Goal: Task Accomplishment & Management: Use online tool/utility

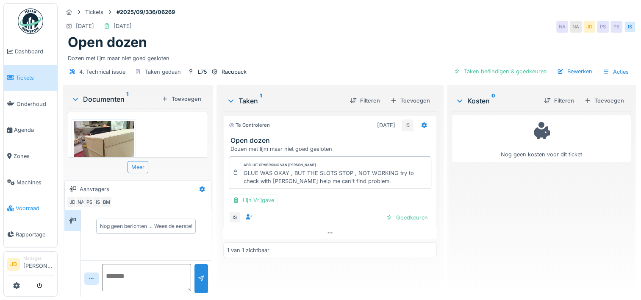
click at [23, 205] on span "Voorraad" at bounding box center [35, 208] width 38 height 8
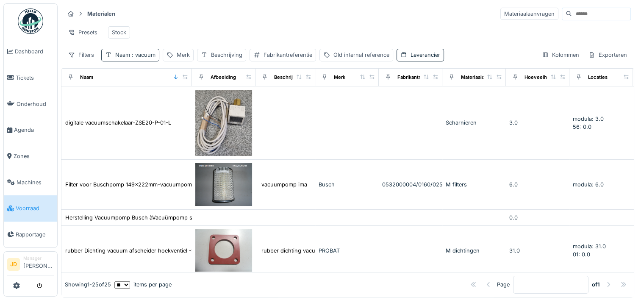
click at [147, 58] on span ": vacuum" at bounding box center [142, 55] width 25 height 6
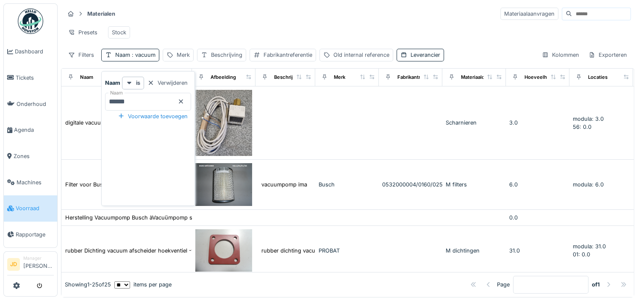
click at [184, 99] on icon at bounding box center [180, 102] width 7 height 6
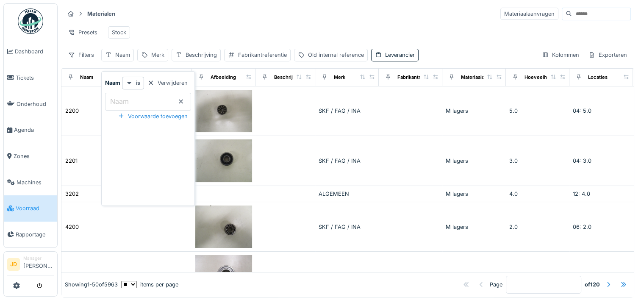
click at [168, 98] on input "Naam" at bounding box center [148, 102] width 86 height 18
type input "*******"
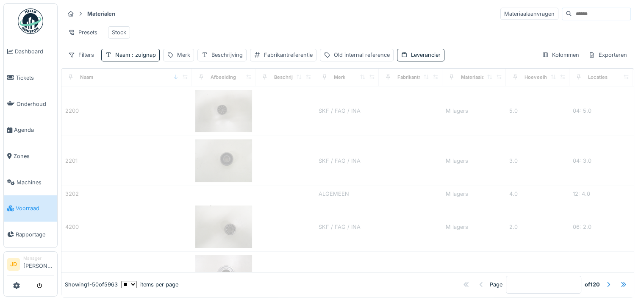
click at [185, 17] on div "Materialen Materiaalaanvragen" at bounding box center [347, 14] width 566 height 14
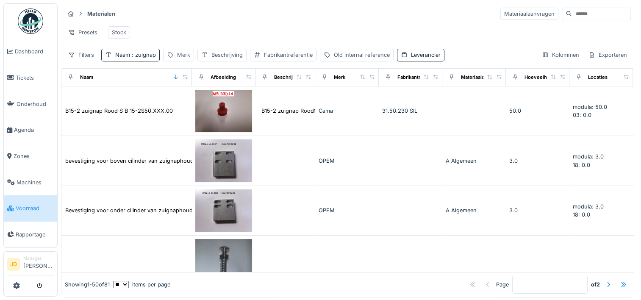
click at [182, 58] on div "Merk" at bounding box center [183, 55] width 13 height 8
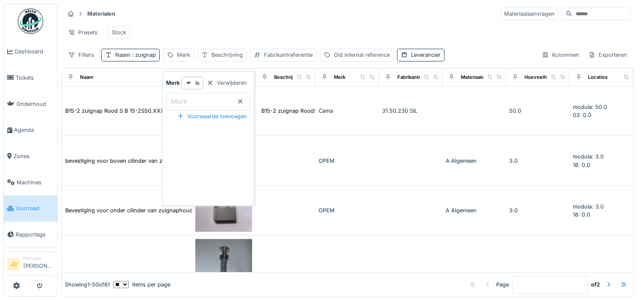
click at [184, 99] on label "Merk" at bounding box center [178, 101] width 19 height 10
click at [184, 99] on input "Merk" at bounding box center [208, 102] width 84 height 18
type input "****"
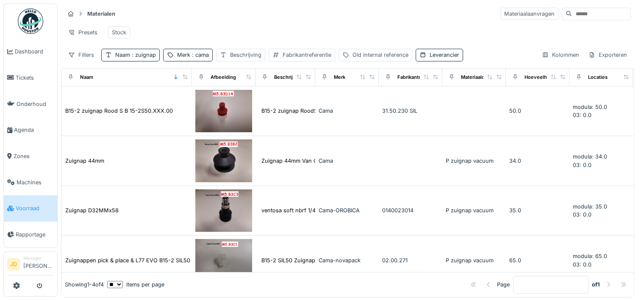
click at [219, 21] on div "Materialen Materiaalaanvragen Presets Stock Filters Naam : zuignap Merk : cama …" at bounding box center [347, 33] width 573 height 61
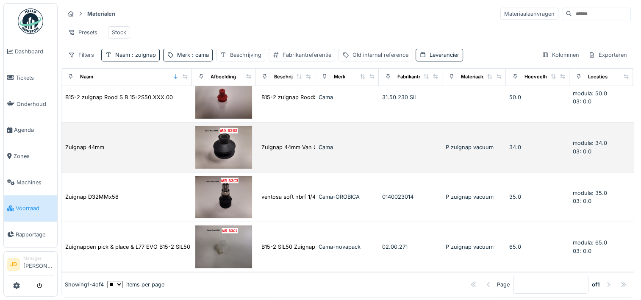
scroll to position [7, 0]
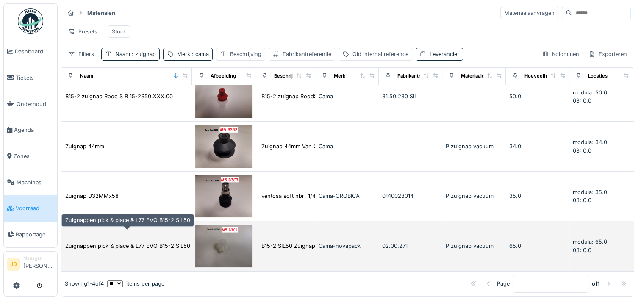
click at [158, 242] on div "Zuignappen pick & place & L77 EVO B15-2 SIL50" at bounding box center [127, 246] width 125 height 8
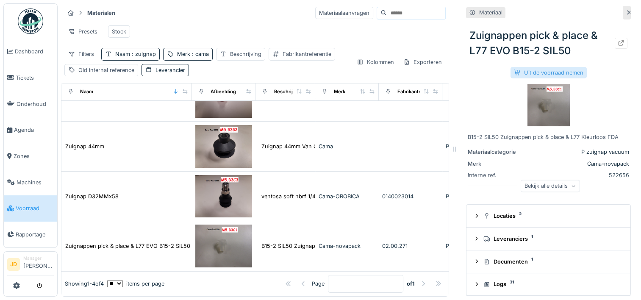
click at [548, 67] on div "Uit de voorraad nemen" at bounding box center [548, 72] width 76 height 11
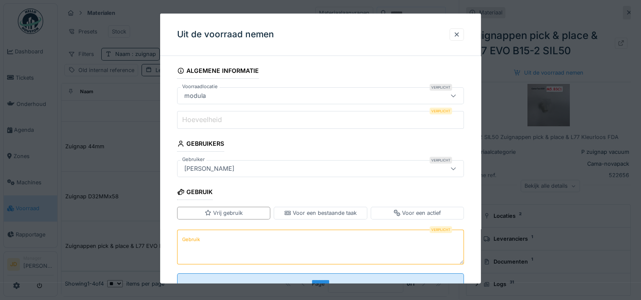
click at [255, 112] on input "Hoeveelheid" at bounding box center [320, 120] width 287 height 18
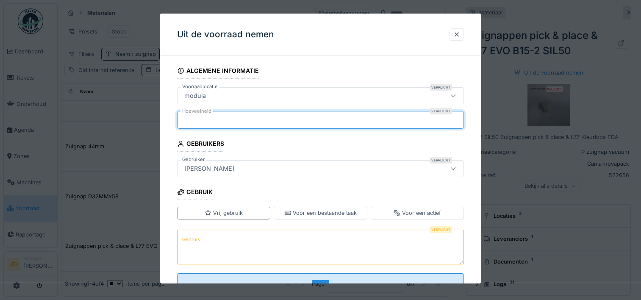
type input "*"
click at [261, 239] on textarea "Gebruik" at bounding box center [320, 246] width 287 height 35
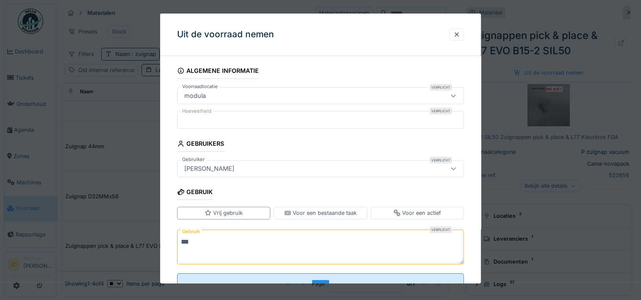
scroll to position [30, 0]
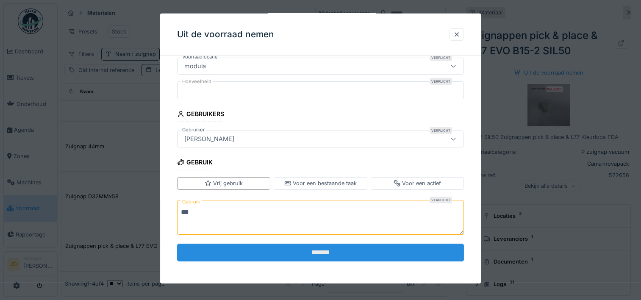
type textarea "***"
click at [301, 247] on input "*******" at bounding box center [320, 253] width 287 height 18
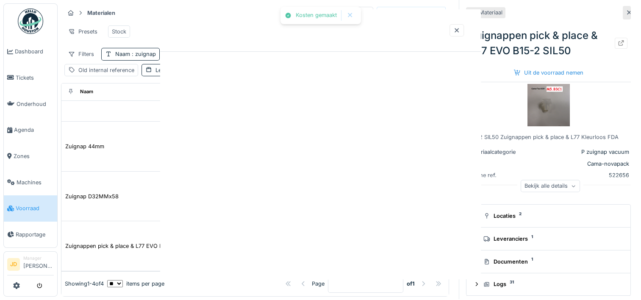
scroll to position [0, 0]
